Goal: Find specific page/section

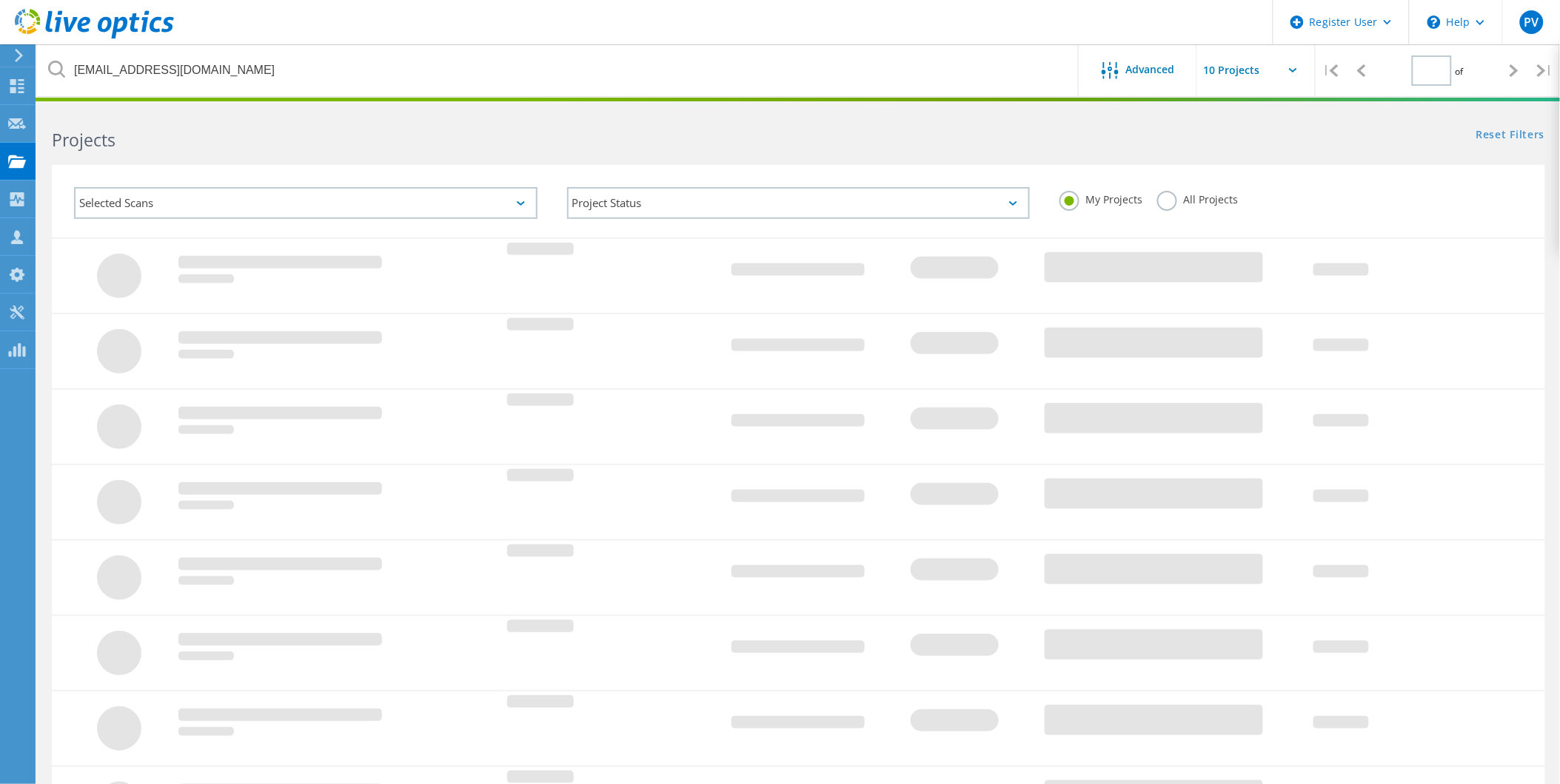
type input "1"
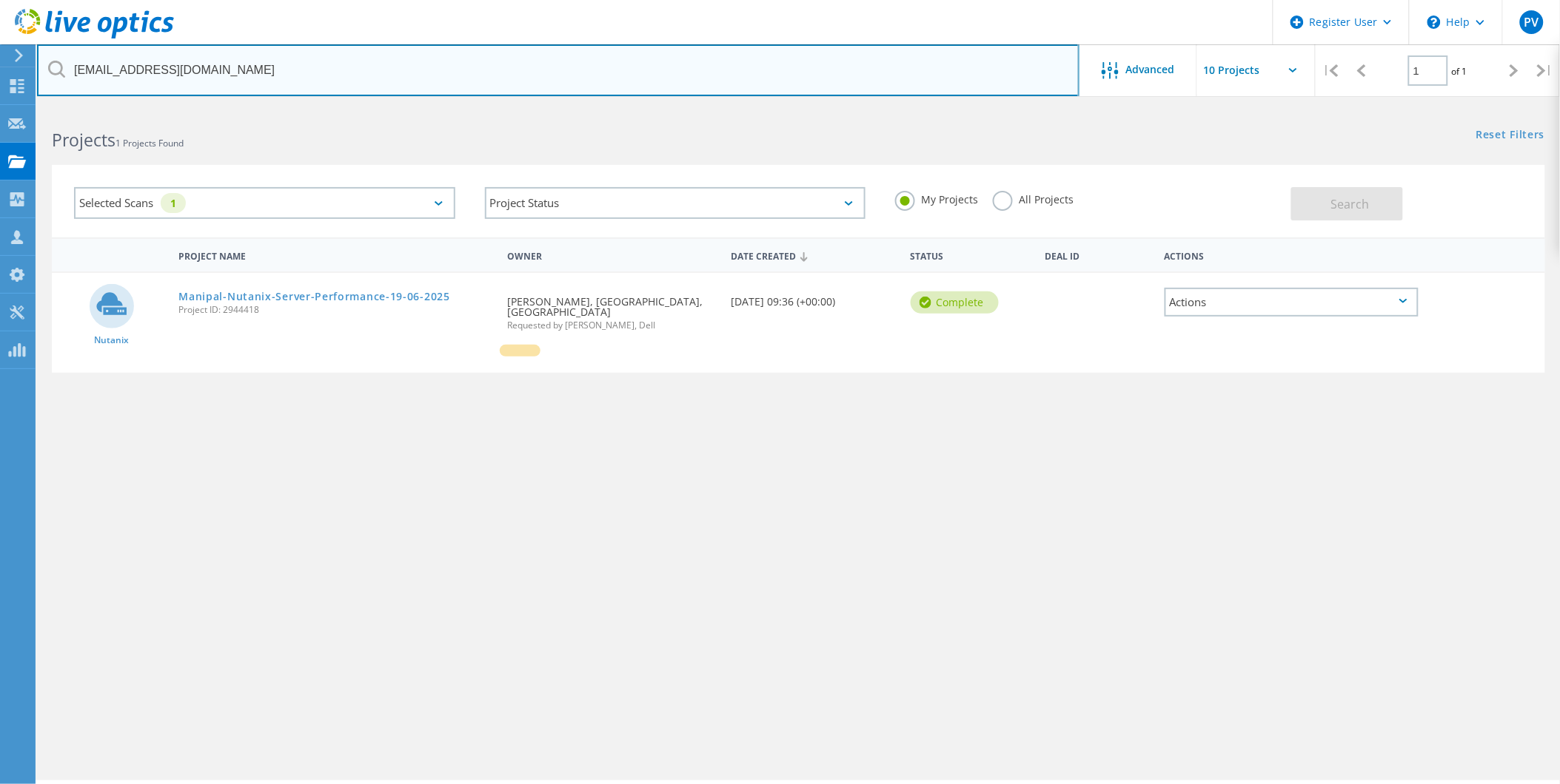
click at [235, 73] on input "[EMAIL_ADDRESS][DOMAIN_NAME]" at bounding box center [558, 70] width 1042 height 52
type input "[EMAIL_ADDRESS][DOMAIN_NAME]"
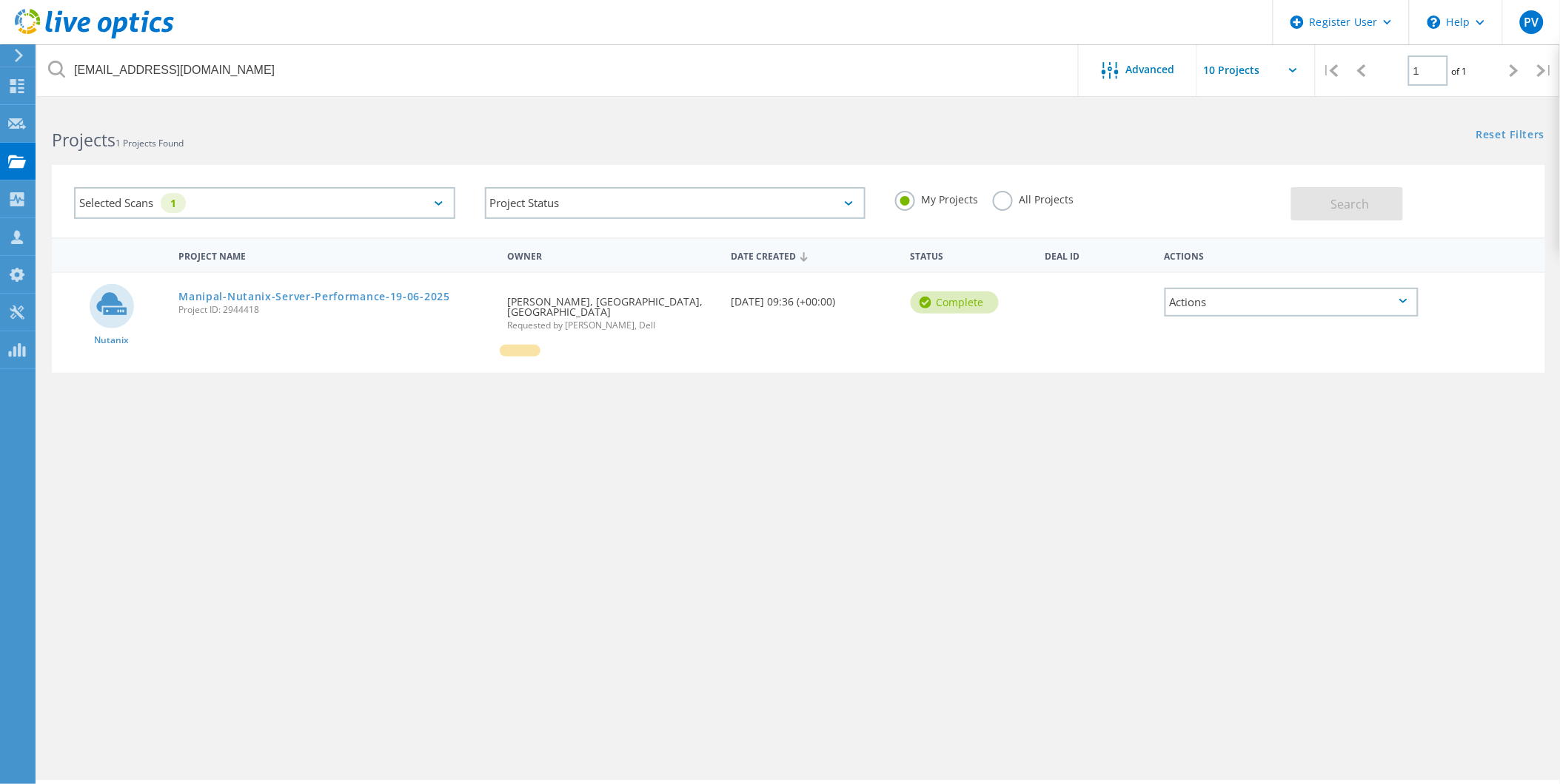
click at [906, 196] on label "My Projects" at bounding box center [936, 198] width 83 height 14
click at [0, 0] on input "My Projects" at bounding box center [0, 0] width 0 height 0
click at [13, 160] on use at bounding box center [17, 160] width 18 height 13
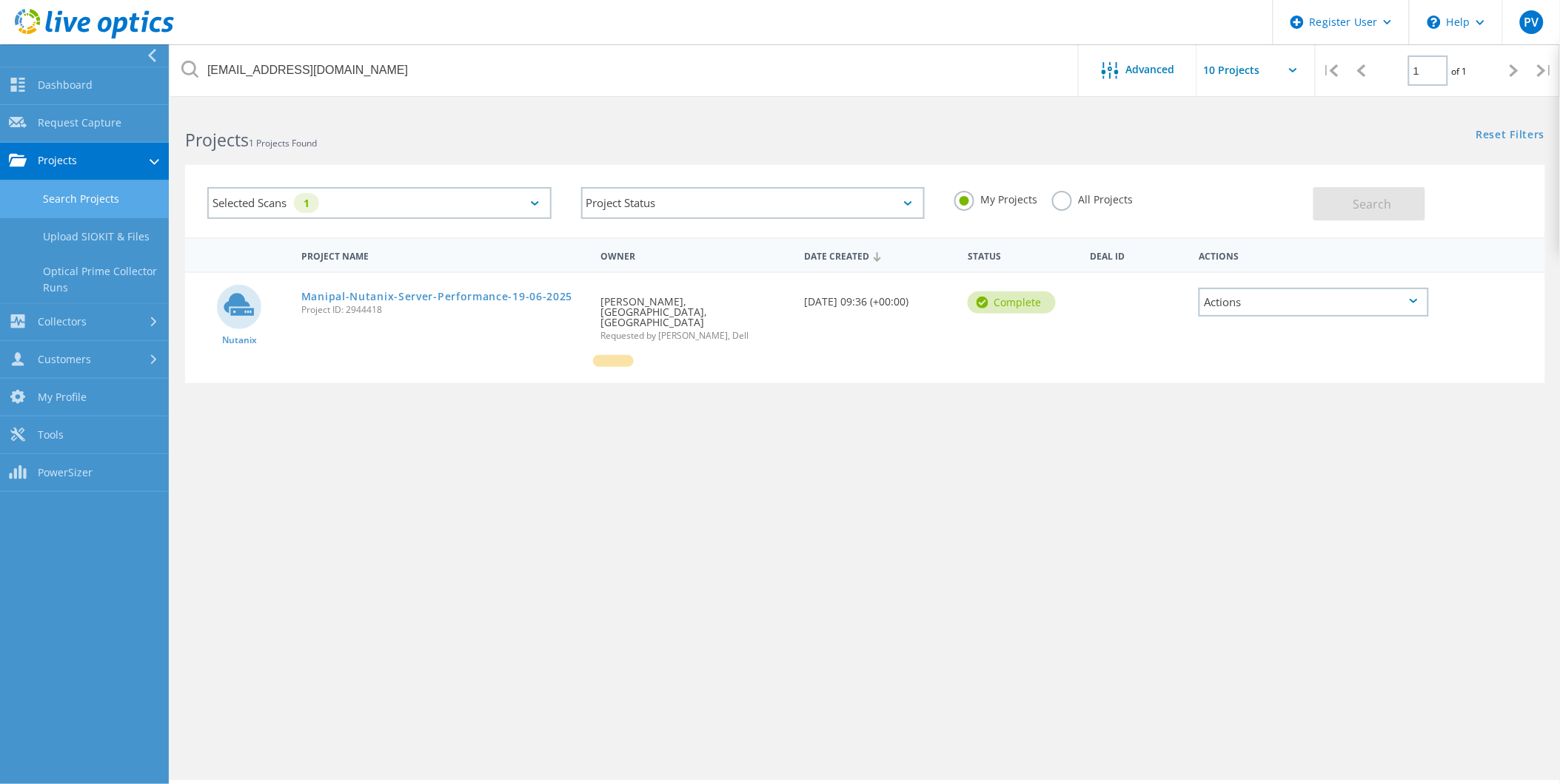
click at [82, 199] on link "Search Projects" at bounding box center [84, 200] width 168 height 37
click at [85, 199] on link "Search Projects" at bounding box center [84, 200] width 168 height 37
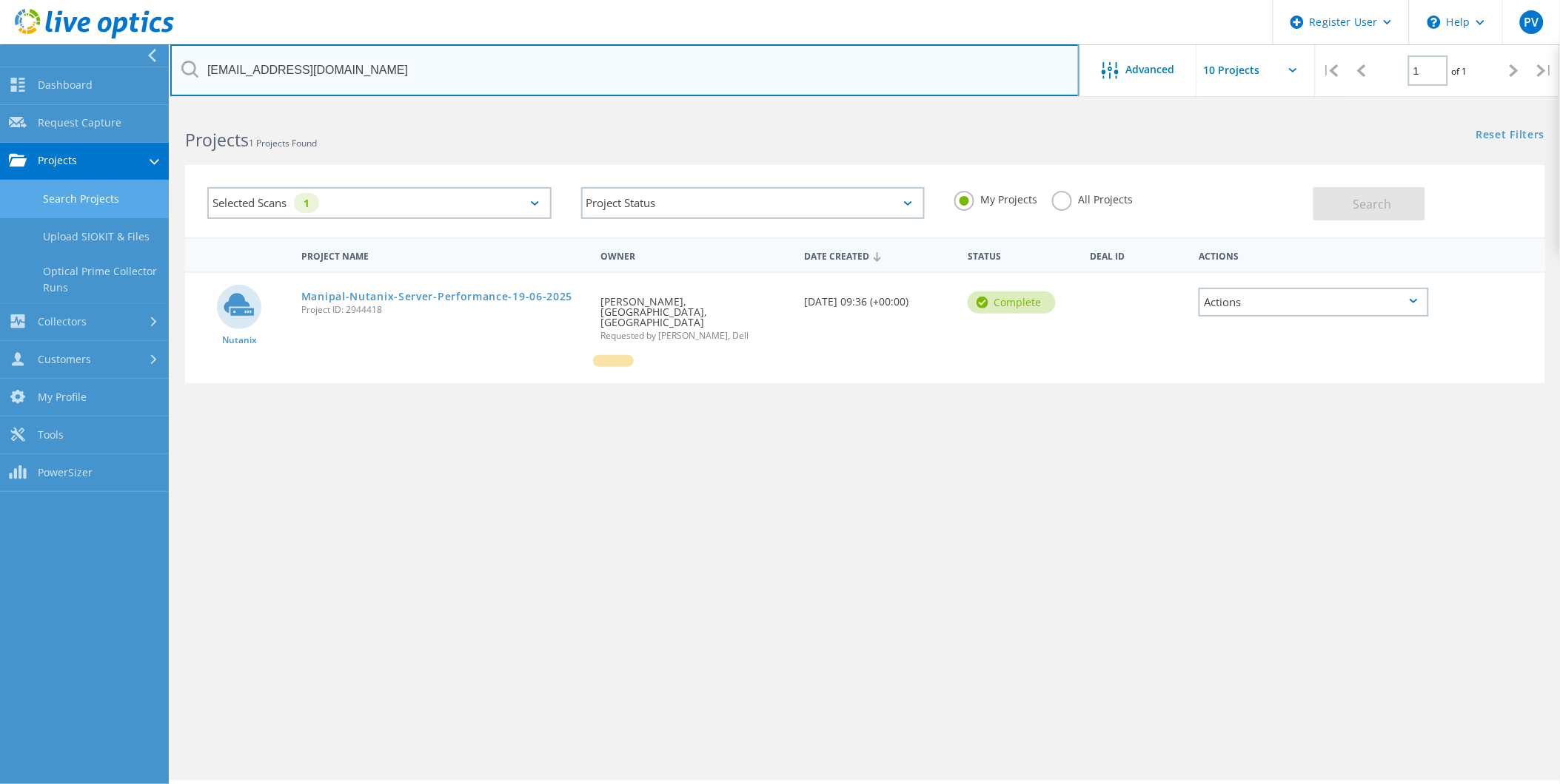
drag, startPoint x: 893, startPoint y: 78, endPoint x: 26, endPoint y: 12, distance: 869.5
click at [26, 107] on div "Register User \n Help Explore Helpful Articles Contact Support PV Dell User [PE…" at bounding box center [780, 466] width 1560 height 718
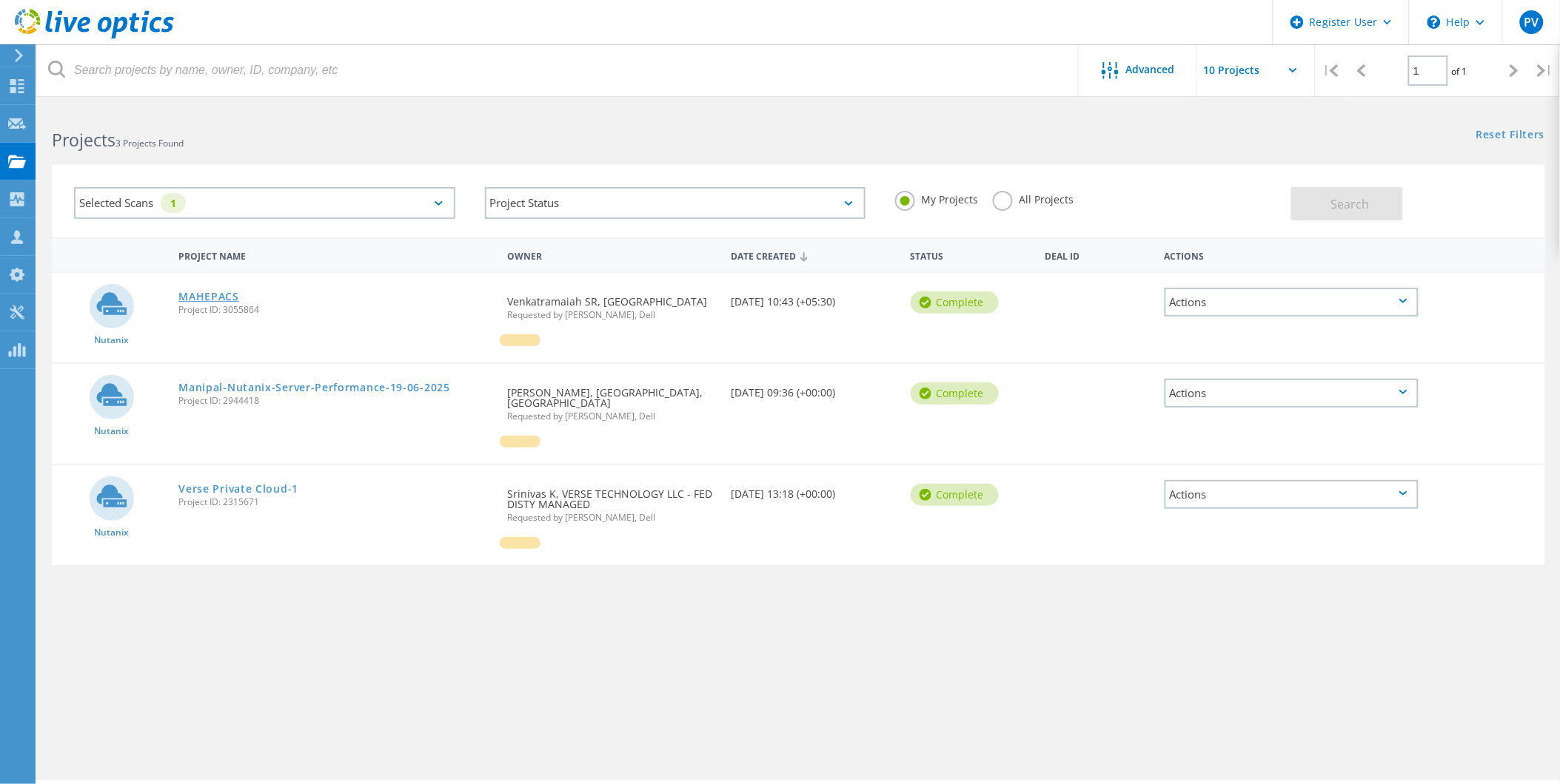
click at [202, 291] on link "MAHEPACS" at bounding box center [209, 296] width 61 height 11
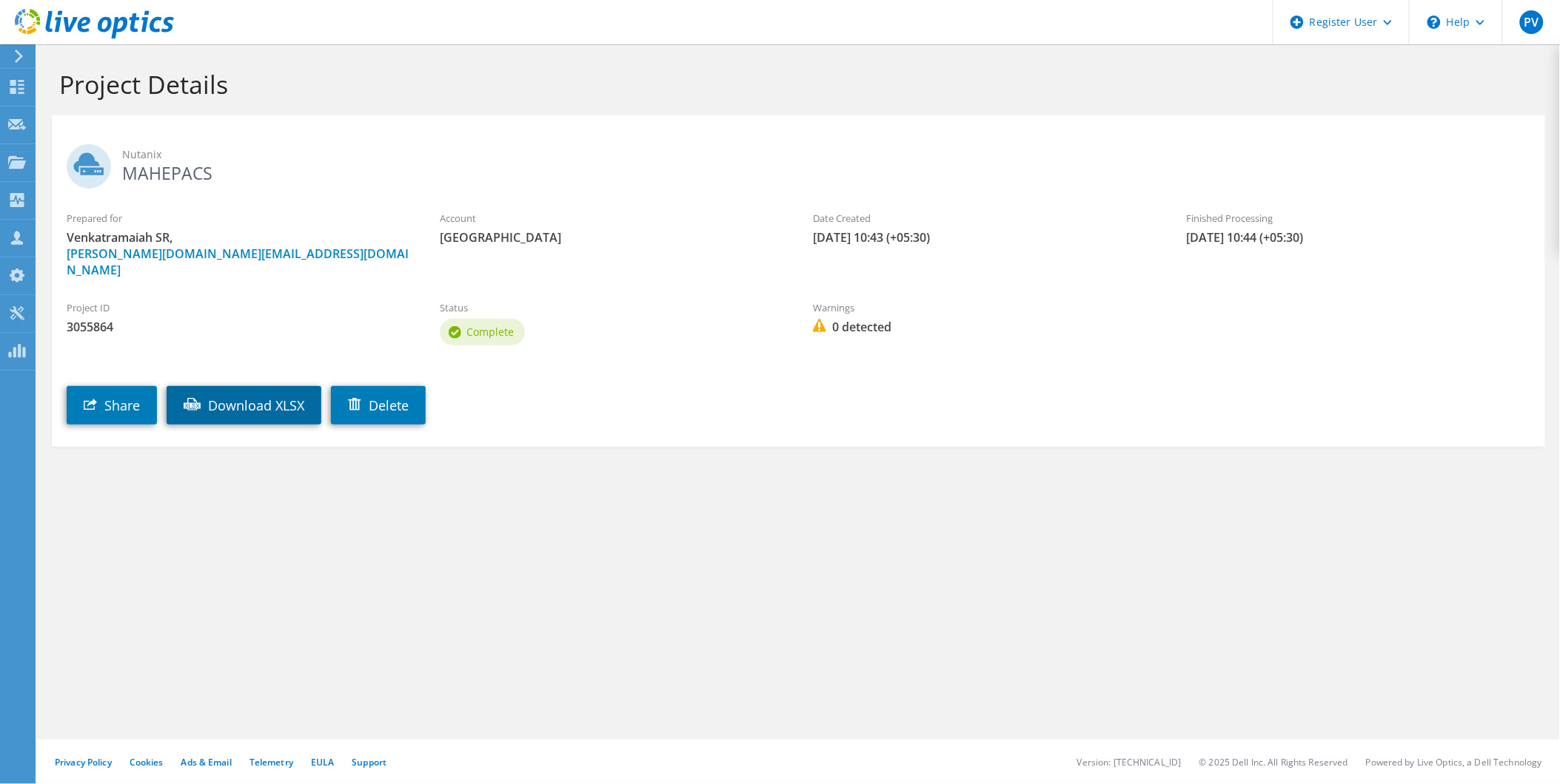
click at [235, 387] on link "Download XLSX" at bounding box center [243, 405] width 155 height 38
